Goal: Task Accomplishment & Management: Manage account settings

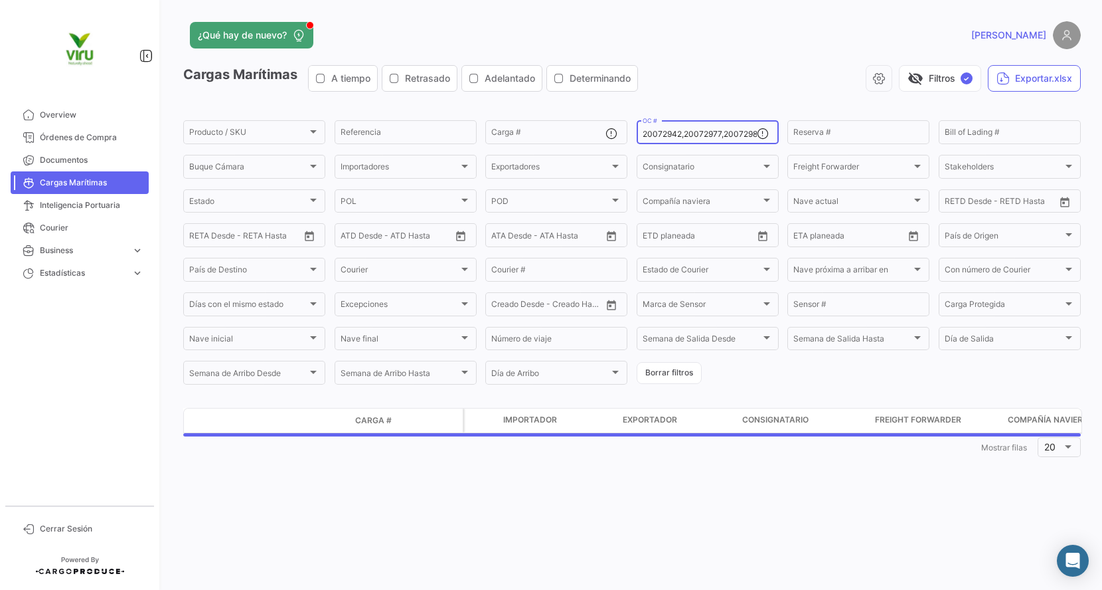
click at [694, 138] on input "20072942,20072977,20072987,20075775,20075834,20076103,20075734,20075440,2007567…" at bounding box center [700, 133] width 114 height 9
click at [694, 138] on input ",,,,,,,,,,,,,,,,,,,,,,,," at bounding box center [700, 133] width 114 height 9
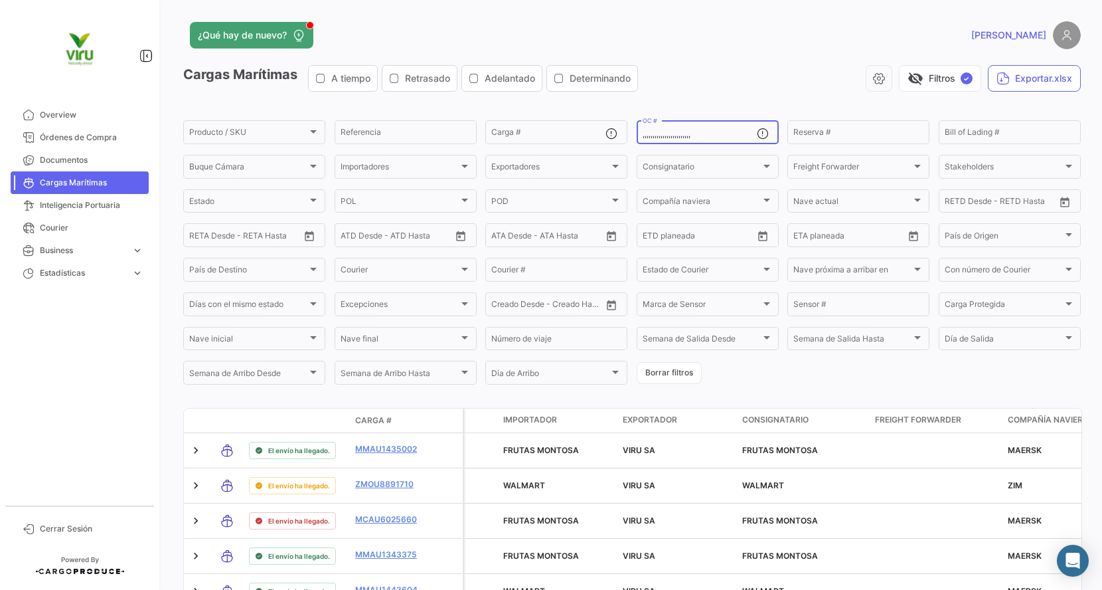
click at [664, 132] on input ",,,,,,,,,,,,,,,,,,,,,,,," at bounding box center [700, 133] width 114 height 9
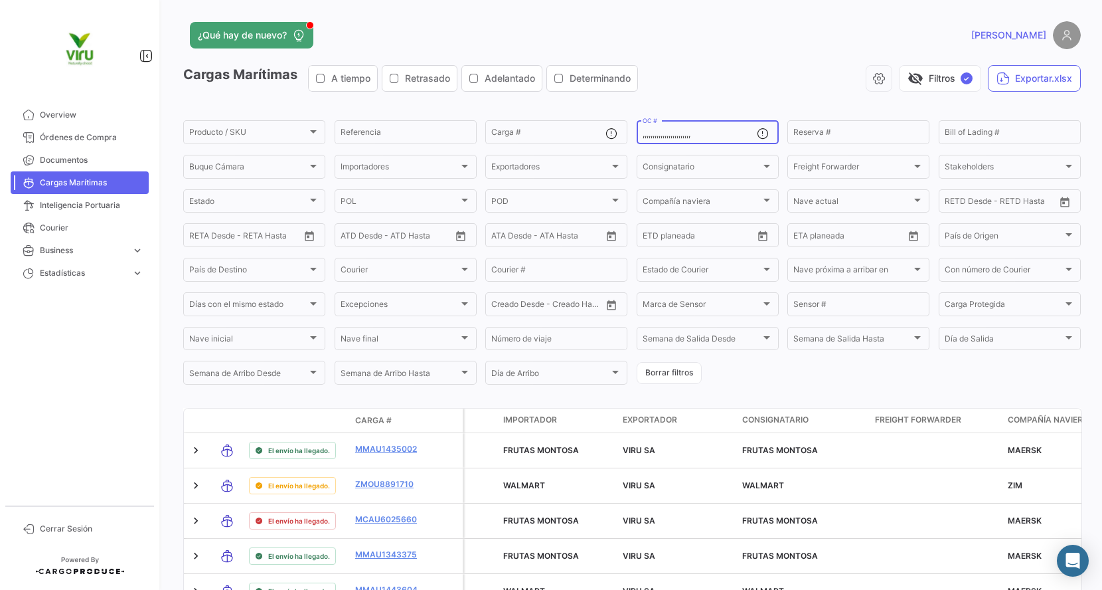
click at [664, 132] on input ",,,,,,,,,,,,,,,,,,,,,,,," at bounding box center [700, 133] width 114 height 9
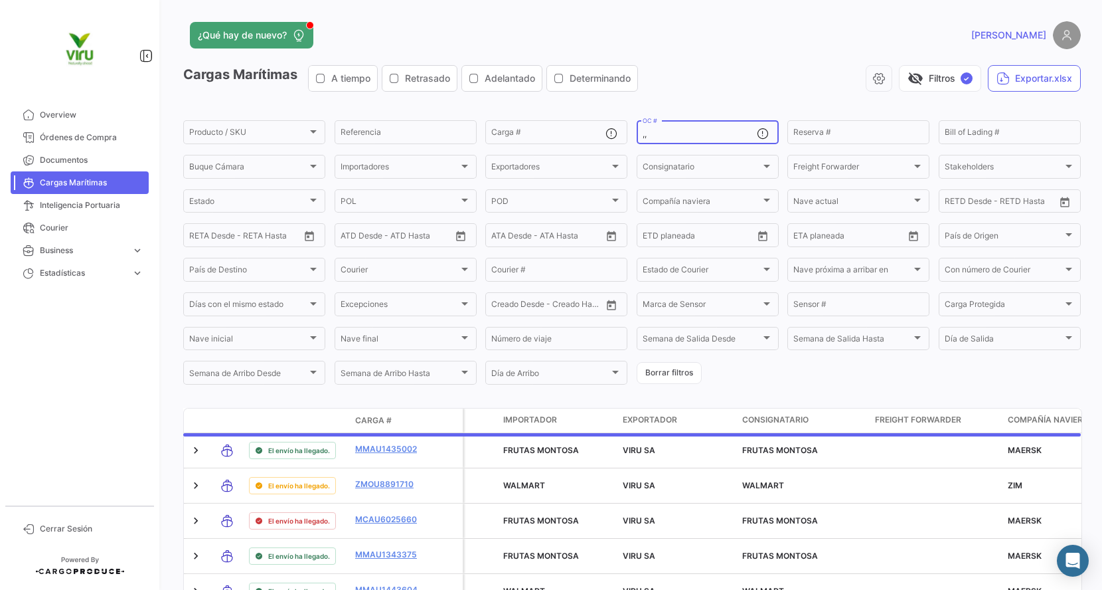
type input ","
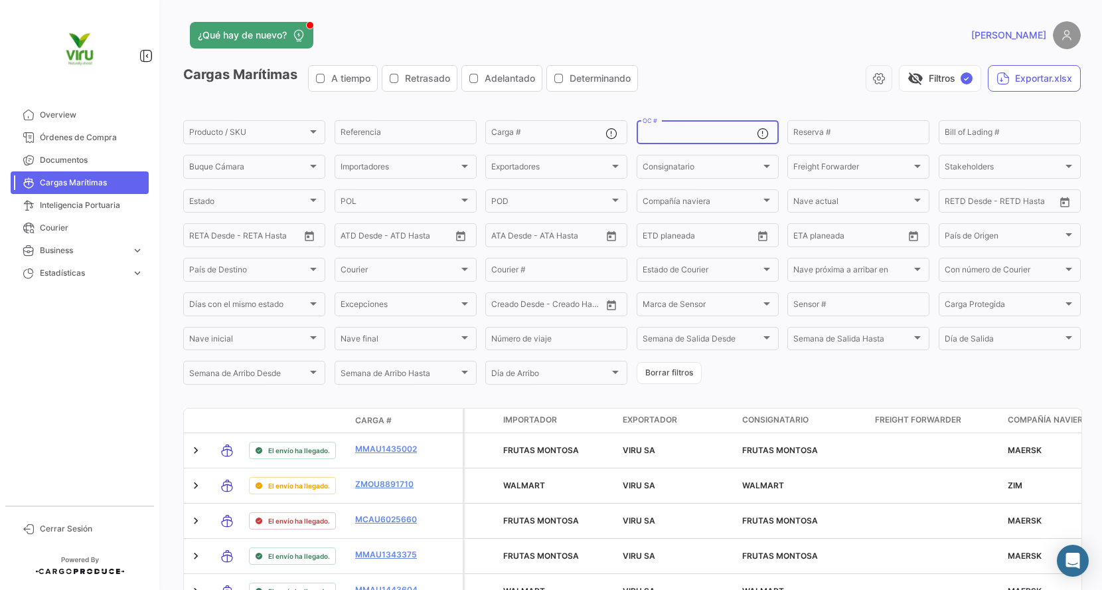
paste input "20072942,20072977,20072987,20075775,20075834,20076103,20075734,20075440,2007567…"
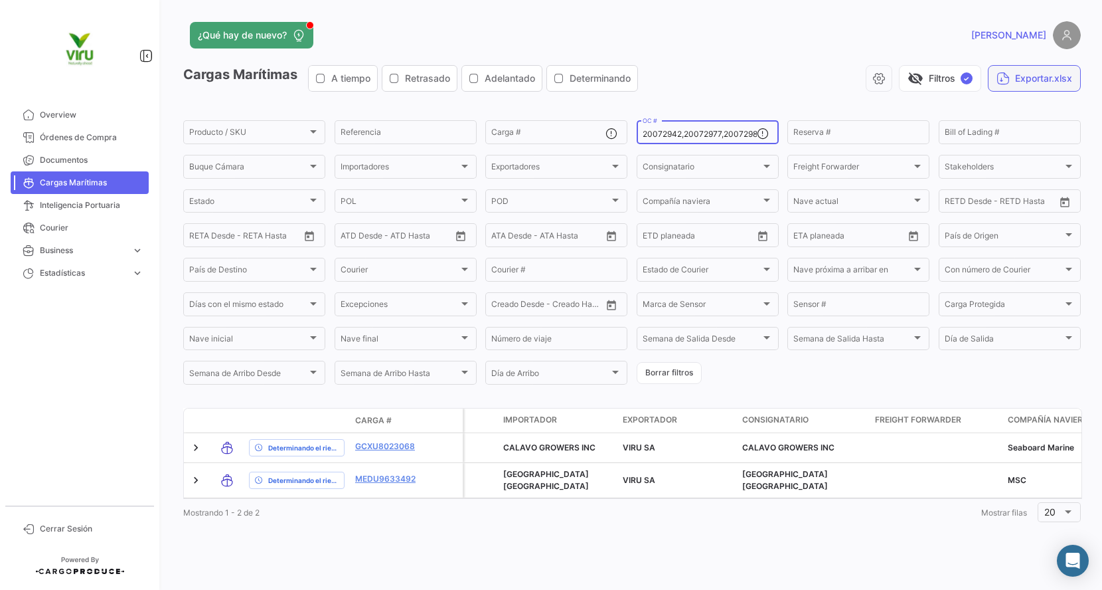
click at [1025, 78] on button "Exportar.xlsx" at bounding box center [1034, 78] width 93 height 27
click at [1050, 78] on button "Exportar.xlsx" at bounding box center [1034, 78] width 93 height 27
click at [662, 133] on input "20072942,20072977,20072987,20075775,20075834,20076103,20075734,20075440,2007567…" at bounding box center [700, 133] width 114 height 9
type input ",,,,,,,,,,,,,,,,,,,,,,,,,,,,,,,,,,,,,,,,,,,,,,,,,"
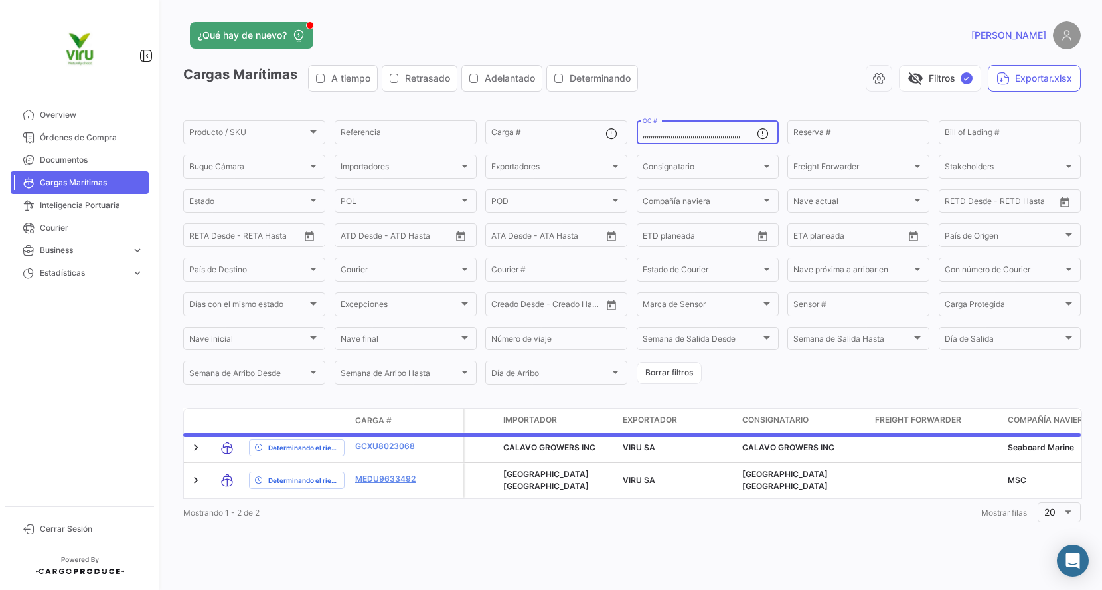
click at [662, 133] on input ",,,,,,,,,,,,,,,,,,,,,,,,,,,,,,,,,,,,,,,,,,,,,,,,," at bounding box center [700, 133] width 114 height 9
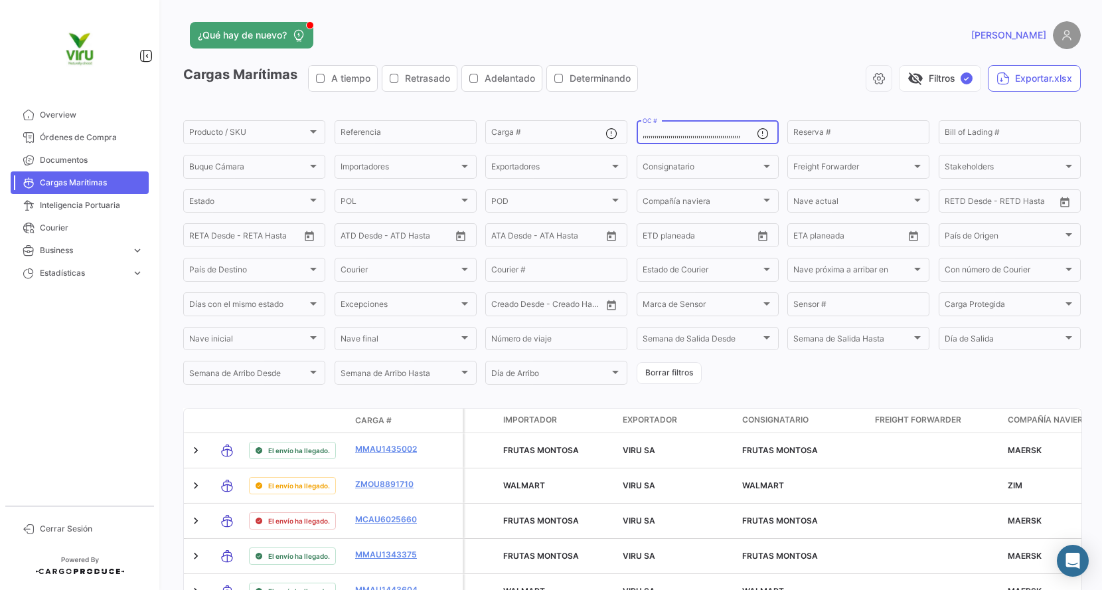
click at [662, 133] on input ",,,,,,,,,,,,,,,,,,,,,,,,,,,,,,,,,,,,,,,,,,,,,,,,," at bounding box center [700, 133] width 114 height 9
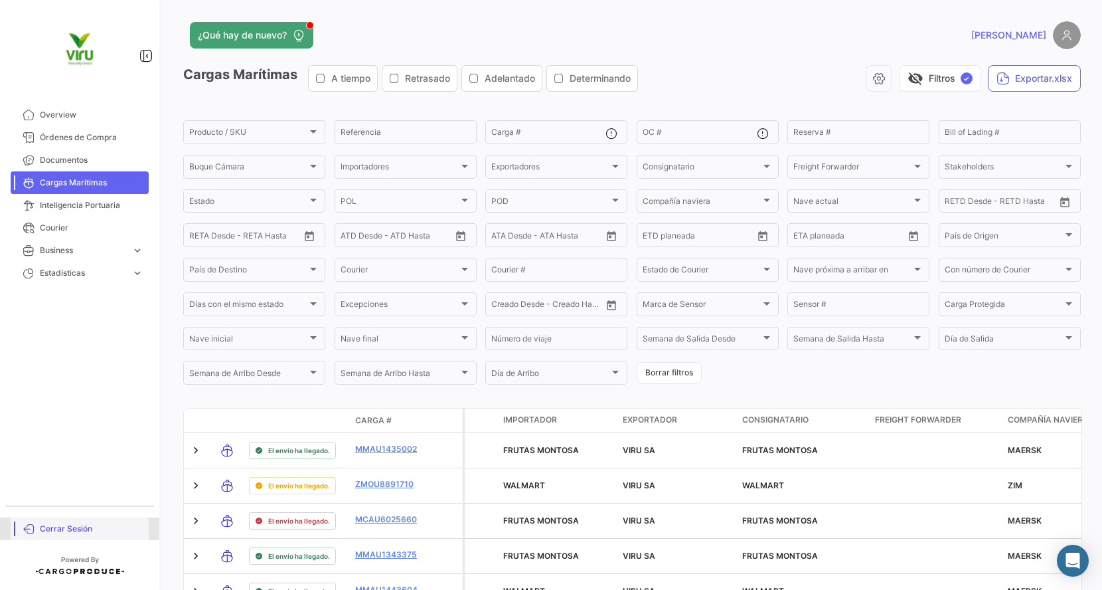
click at [78, 532] on span "Cerrar Sesión" at bounding box center [92, 529] width 104 height 12
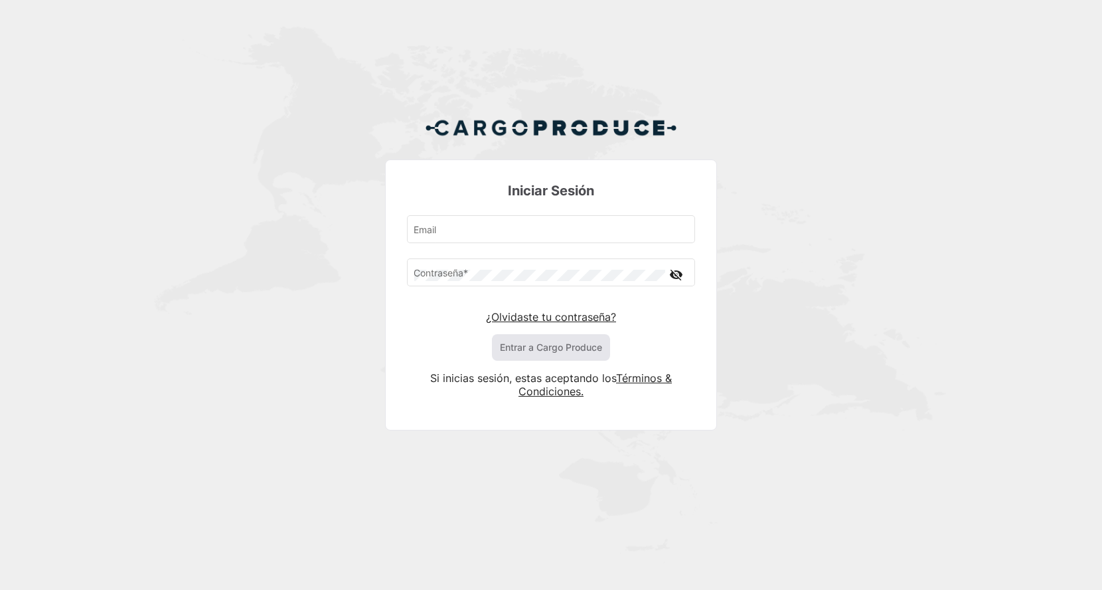
type input "[EMAIL_ADDRESS][DOMAIN_NAME]"
